Goal: Navigation & Orientation: Find specific page/section

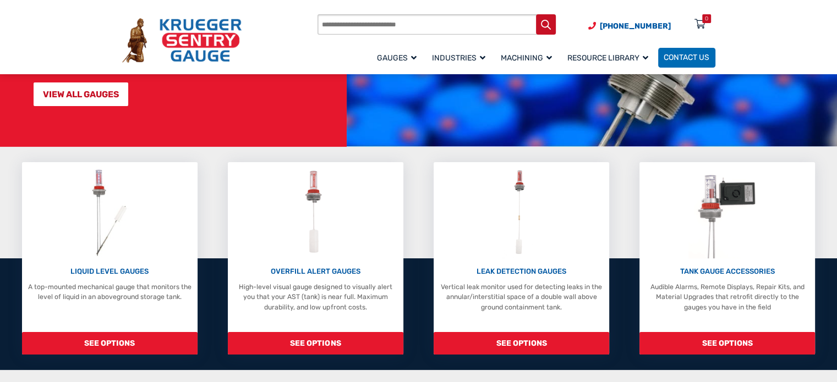
scroll to position [157, 0]
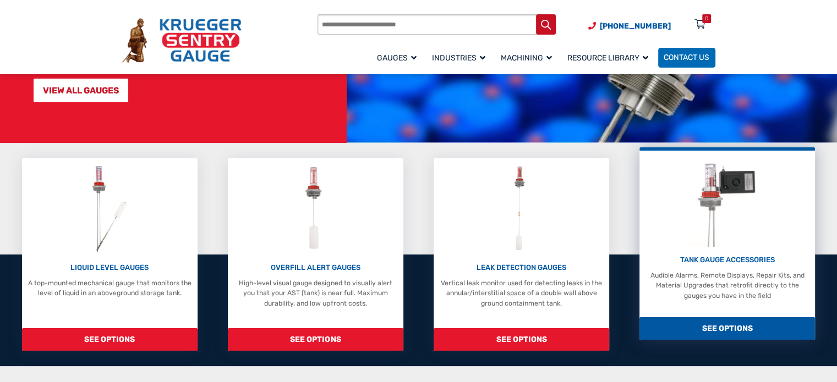
click at [698, 191] on img at bounding box center [727, 200] width 78 height 91
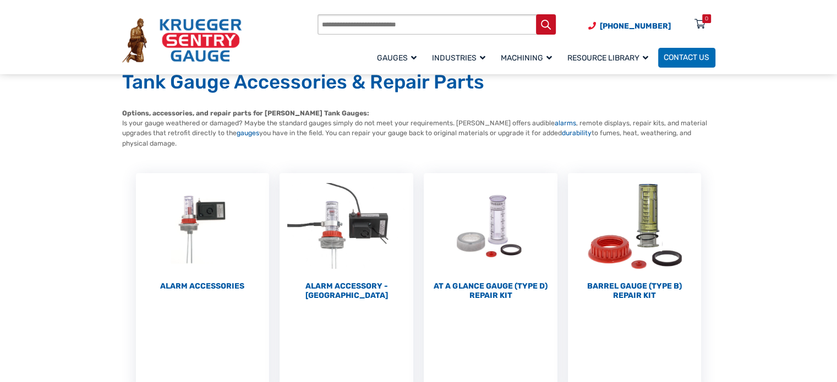
scroll to position [66, 0]
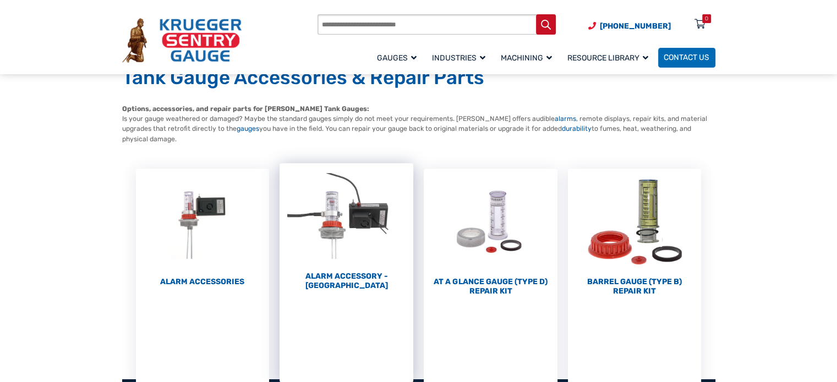
click at [337, 213] on img "Visit product category Alarm Accessory - DC" at bounding box center [346, 216] width 134 height 106
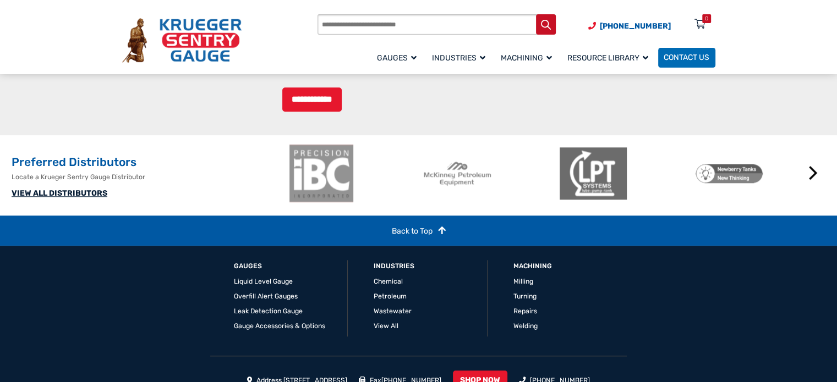
scroll to position [1153, 0]
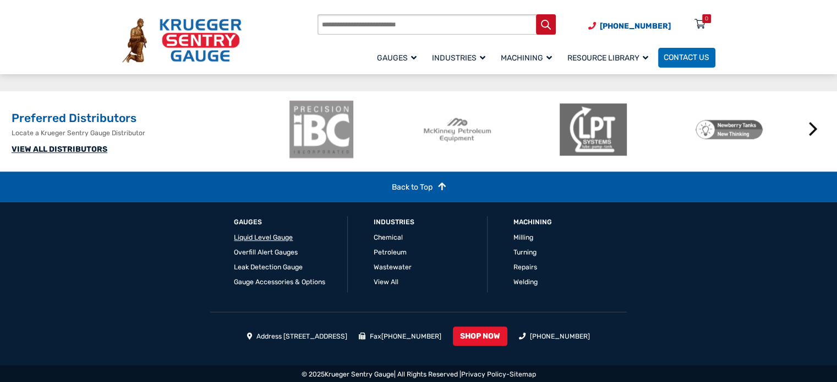
click at [261, 234] on link "Liquid Level Gauge" at bounding box center [263, 238] width 59 height 8
click at [286, 250] on link "Overfill Alert Gauges" at bounding box center [266, 253] width 64 height 8
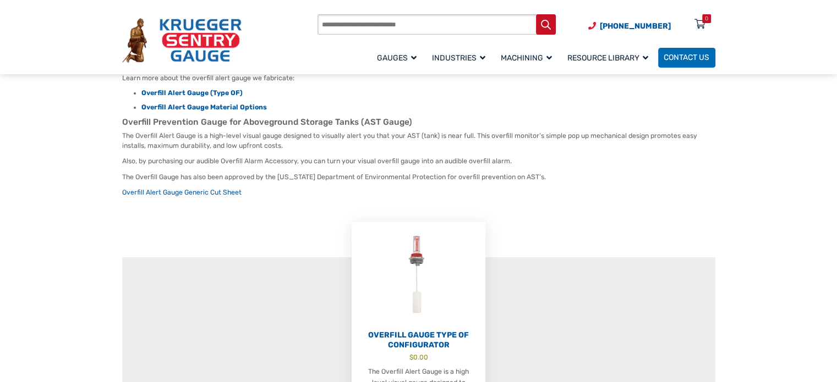
scroll to position [139, 0]
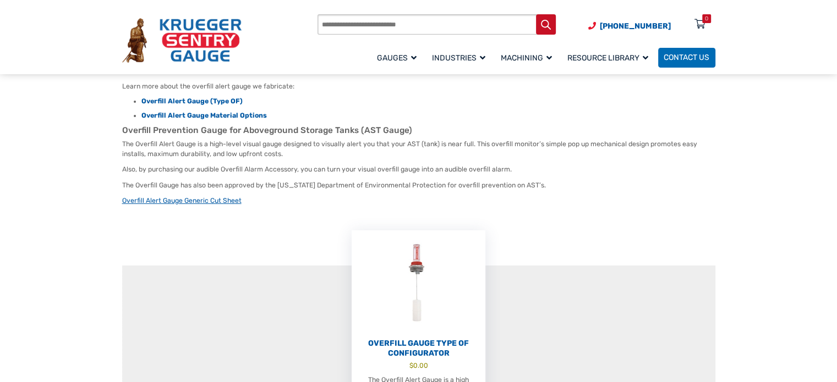
click at [213, 197] on link "Overfill Alert Gauge Generic Cut Sheet" at bounding box center [181, 201] width 119 height 8
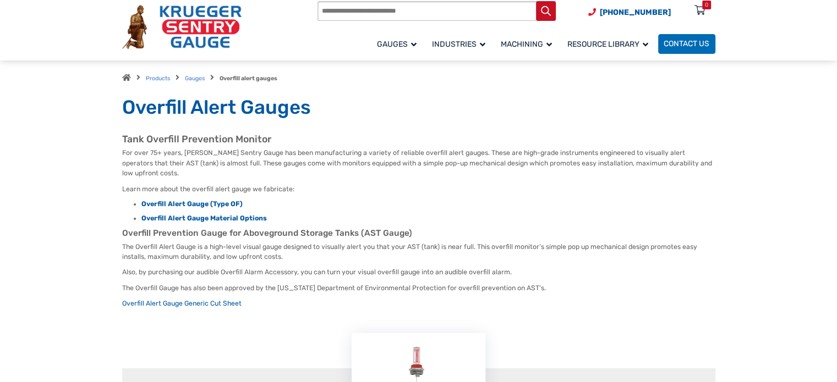
scroll to position [0, 0]
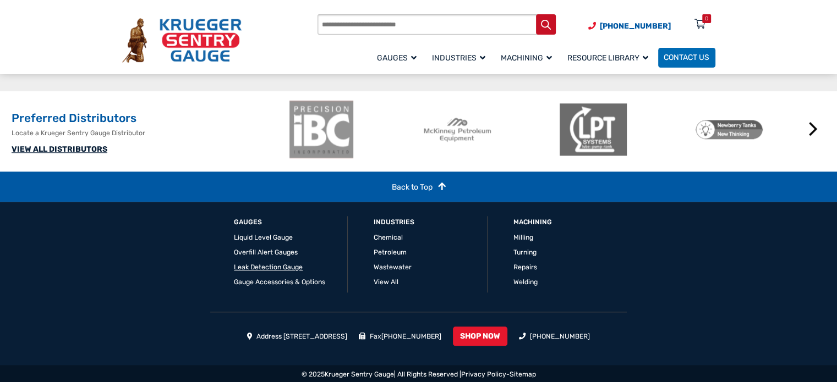
click at [274, 265] on link "Leak Detection Gauge" at bounding box center [268, 267] width 69 height 8
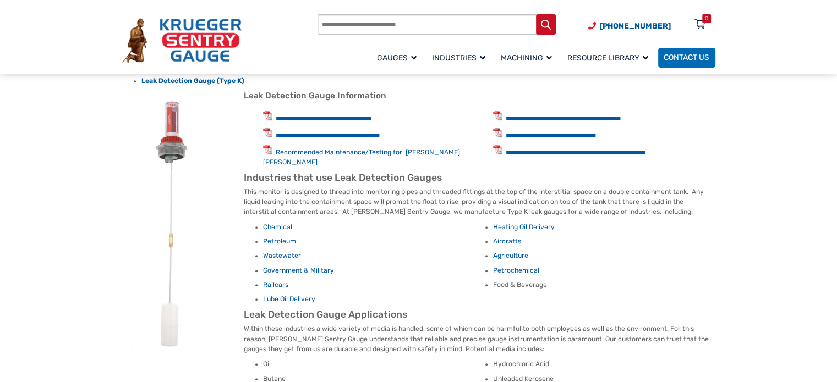
scroll to position [486, 0]
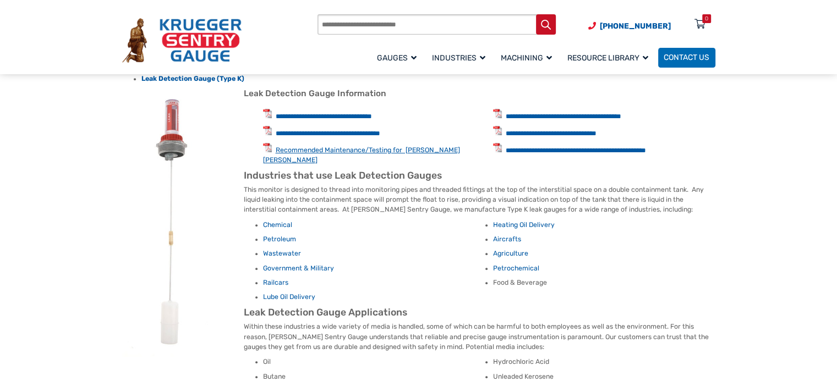
click at [372, 149] on link "Recommended Maintenance/Testing for Krueger Leak Gauges" at bounding box center [361, 155] width 197 height 18
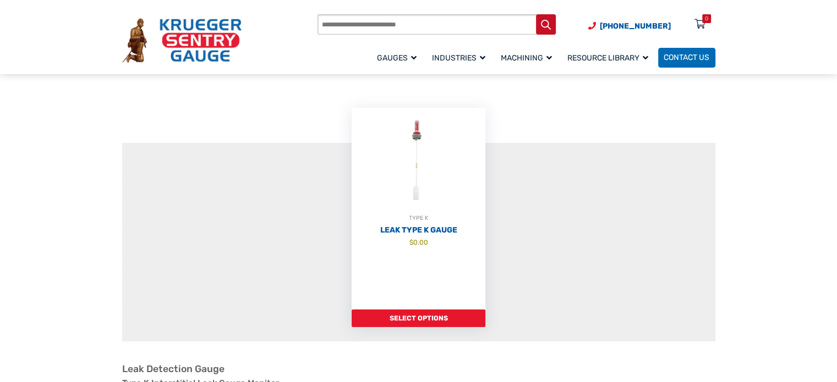
scroll to position [0, 0]
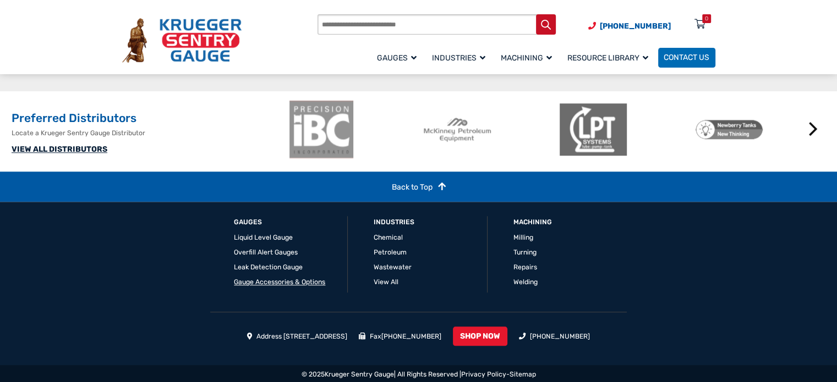
click at [276, 281] on link "Gauge Accessories & Options" at bounding box center [279, 282] width 91 height 8
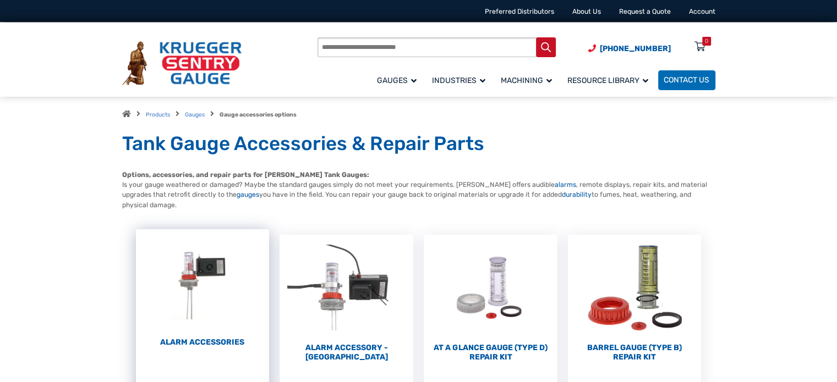
click at [182, 271] on img "Visit product category Alarm Accessories" at bounding box center [203, 282] width 134 height 106
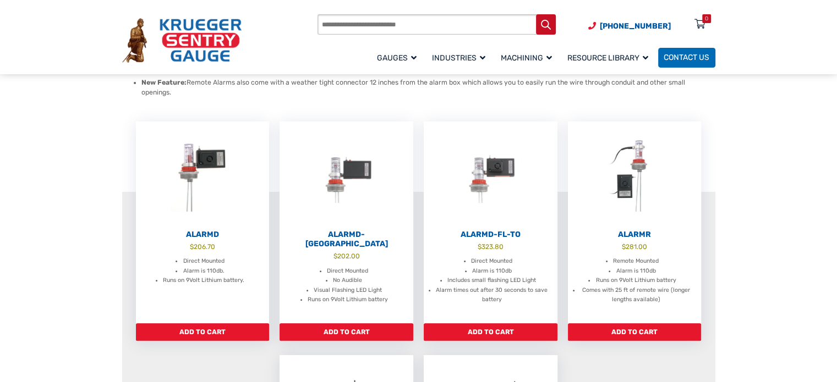
scroll to position [241, 0]
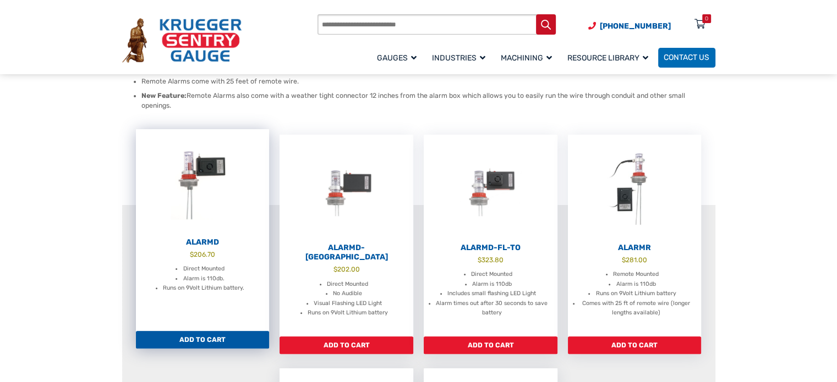
click at [197, 151] on img at bounding box center [203, 182] width 134 height 106
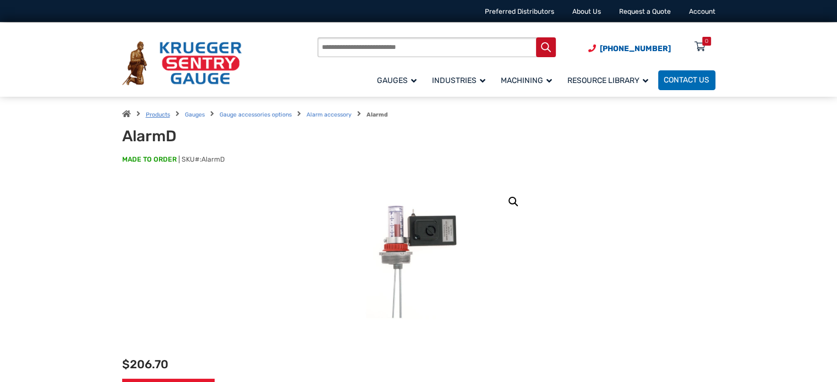
click at [154, 114] on link "Products" at bounding box center [158, 114] width 24 height 7
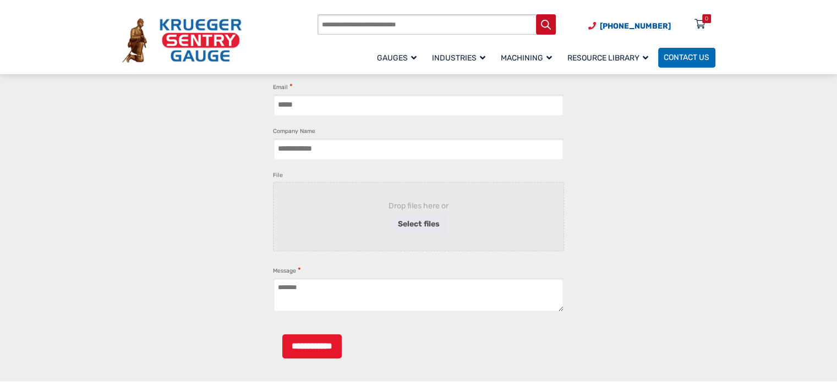
scroll to position [978, 0]
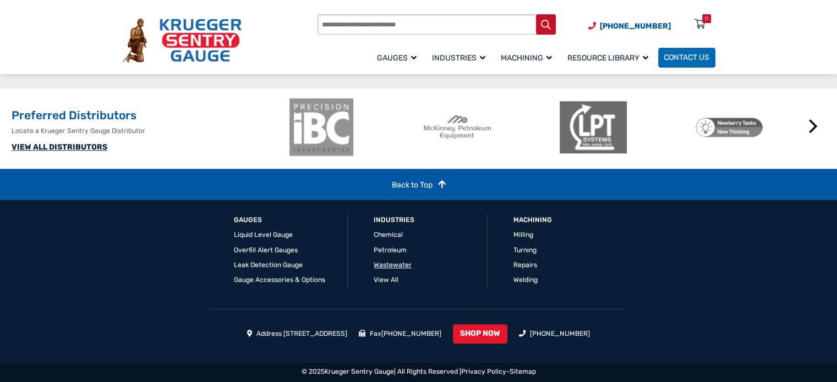
click at [396, 263] on link "Wastewater" at bounding box center [392, 265] width 38 height 8
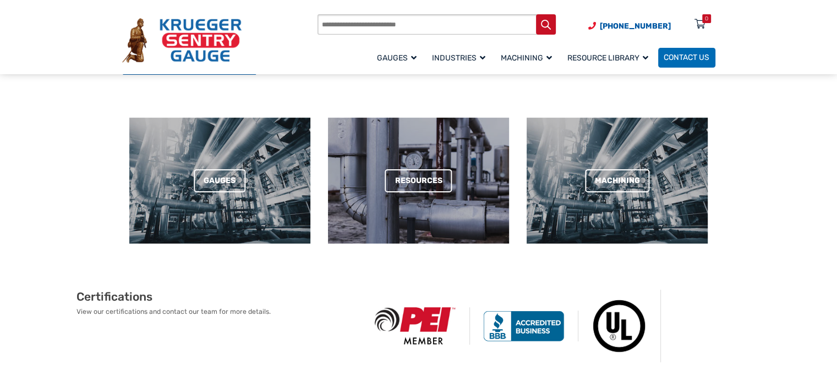
scroll to position [447, 0]
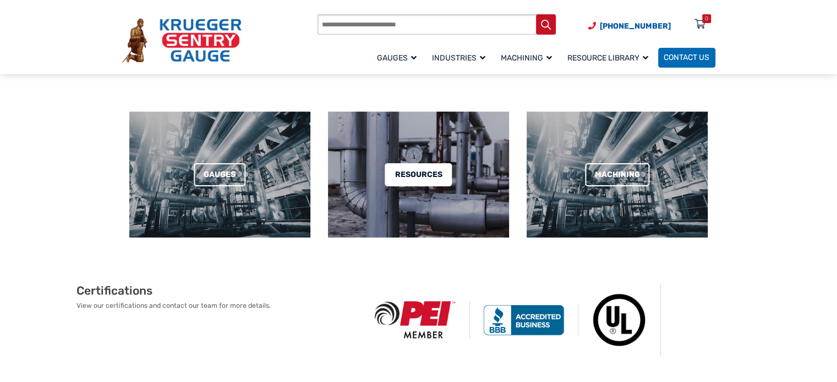
click at [418, 169] on link "Resources" at bounding box center [418, 175] width 67 height 24
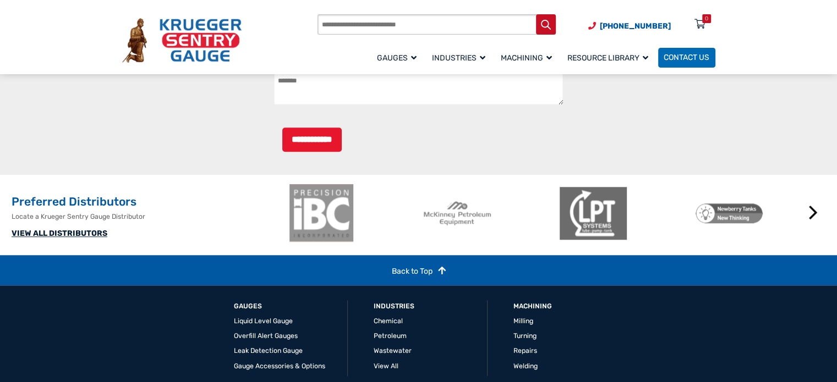
scroll to position [1200, 0]
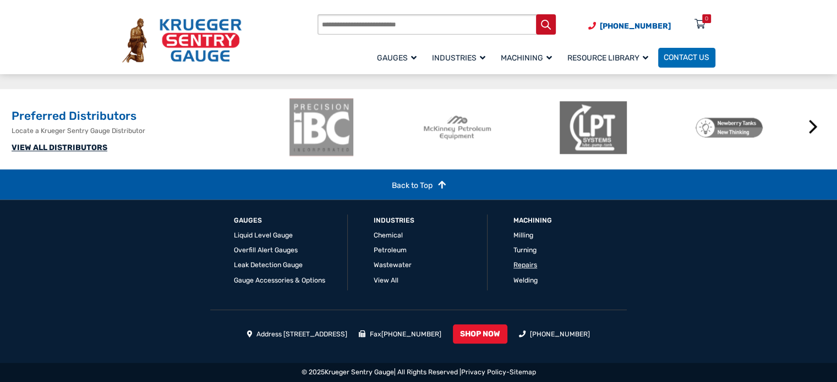
click at [533, 263] on link "Repairs" at bounding box center [525, 265] width 24 height 8
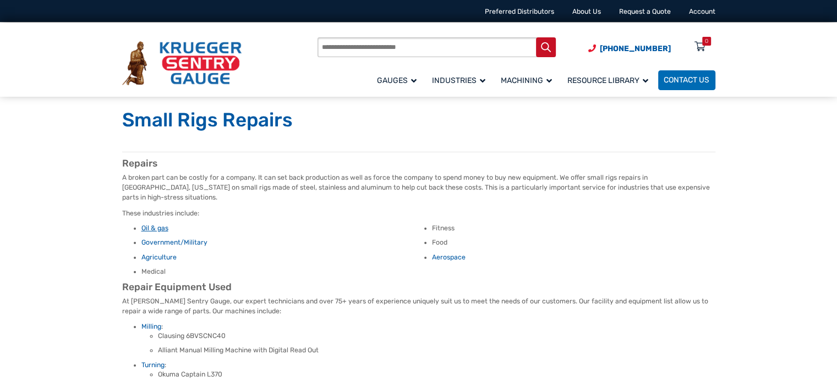
click at [152, 224] on link "Oil & gas" at bounding box center [154, 228] width 27 height 8
